Goal: Find specific page/section: Find specific page/section

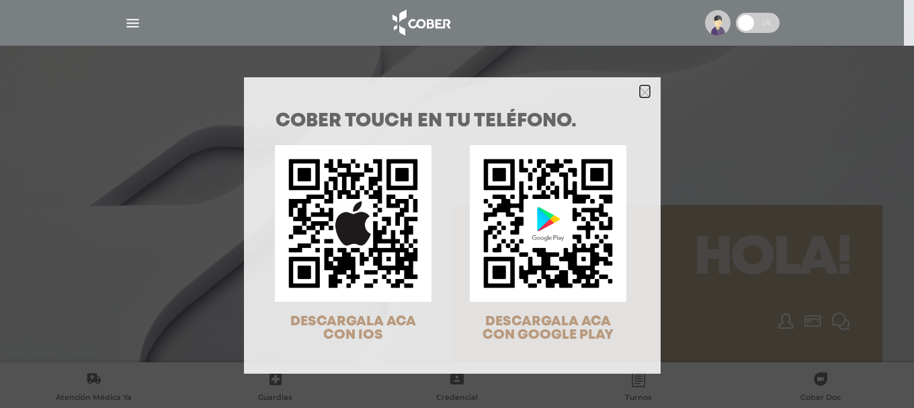
click at [640, 91] on icon "Close" at bounding box center [645, 92] width 10 height 10
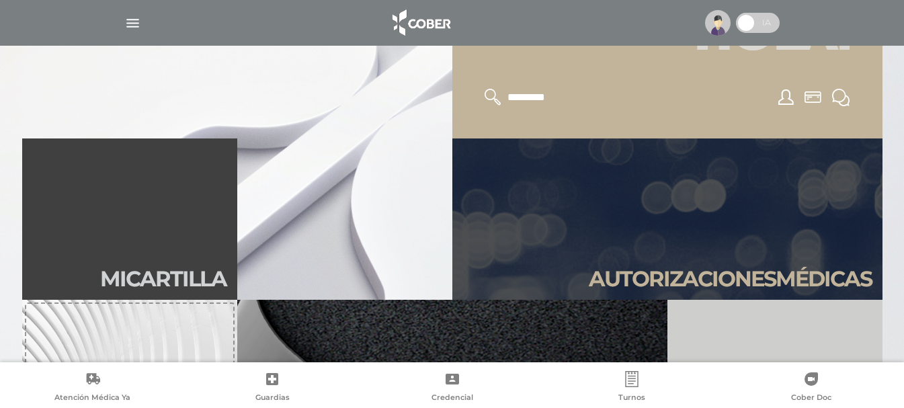
scroll to position [336, 0]
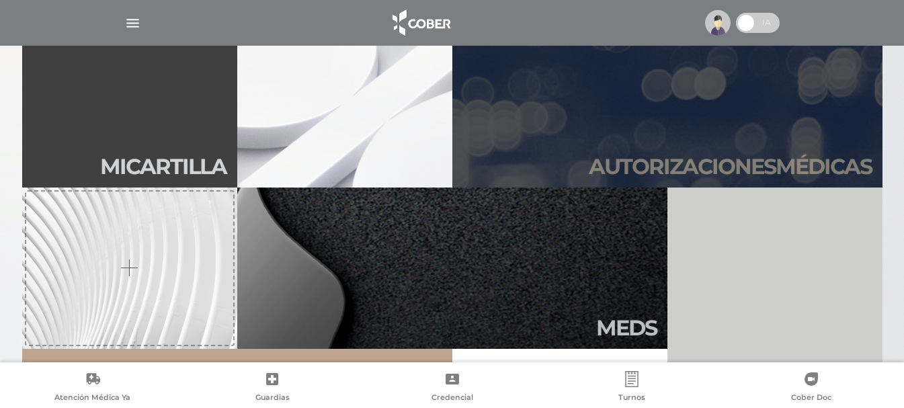
click at [635, 159] on h2 "Autori zaciones médicas" at bounding box center [730, 167] width 283 height 26
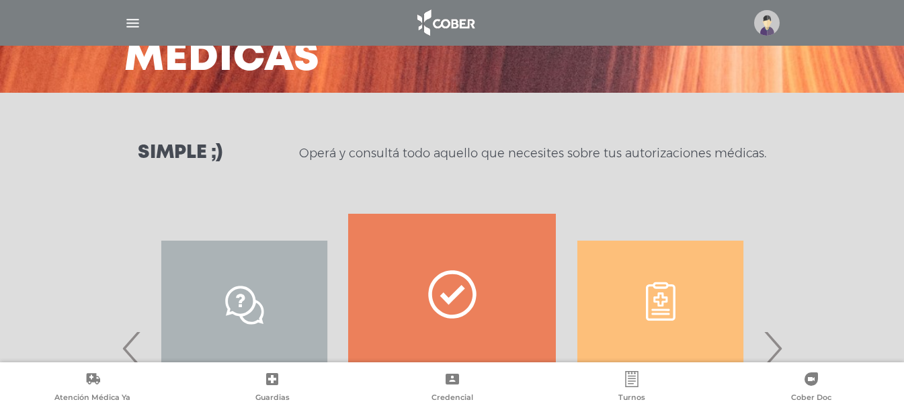
scroll to position [224, 0]
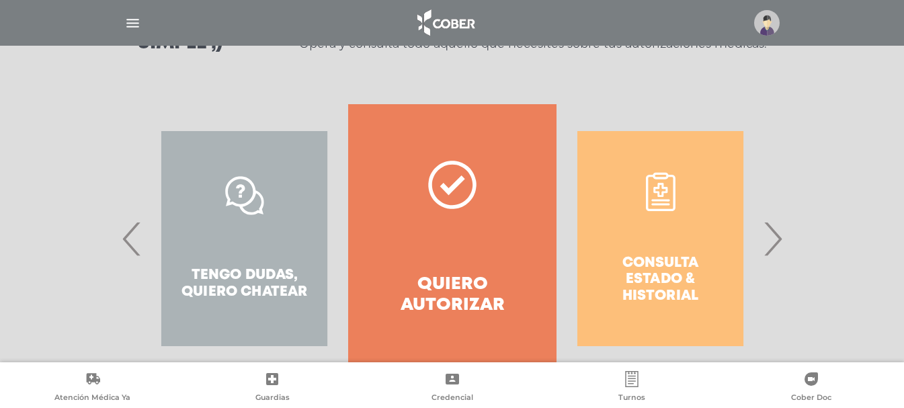
click at [785, 244] on span "›" at bounding box center [773, 238] width 26 height 73
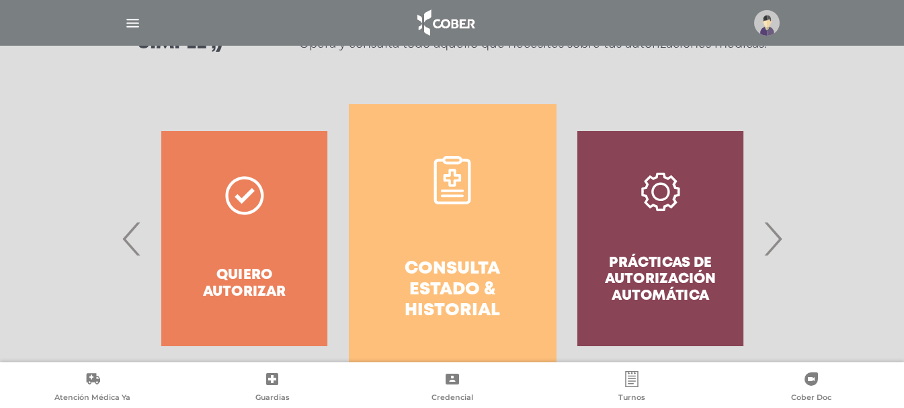
click at [785, 244] on span "›" at bounding box center [773, 238] width 26 height 73
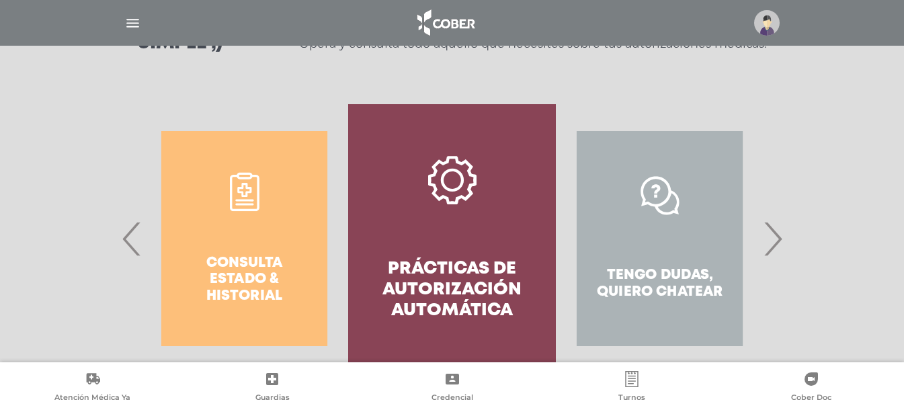
click at [474, 286] on h4 "Prácticas de autorización automática" at bounding box center [452, 290] width 159 height 63
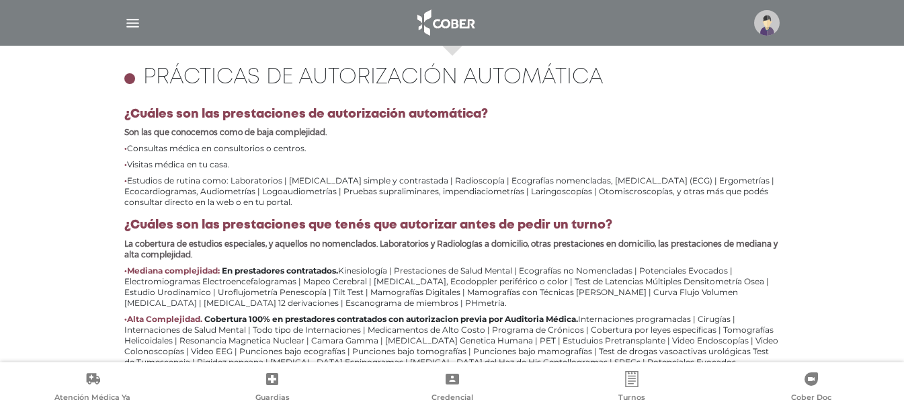
scroll to position [597, 0]
